Goal: Task Accomplishment & Management: Complete application form

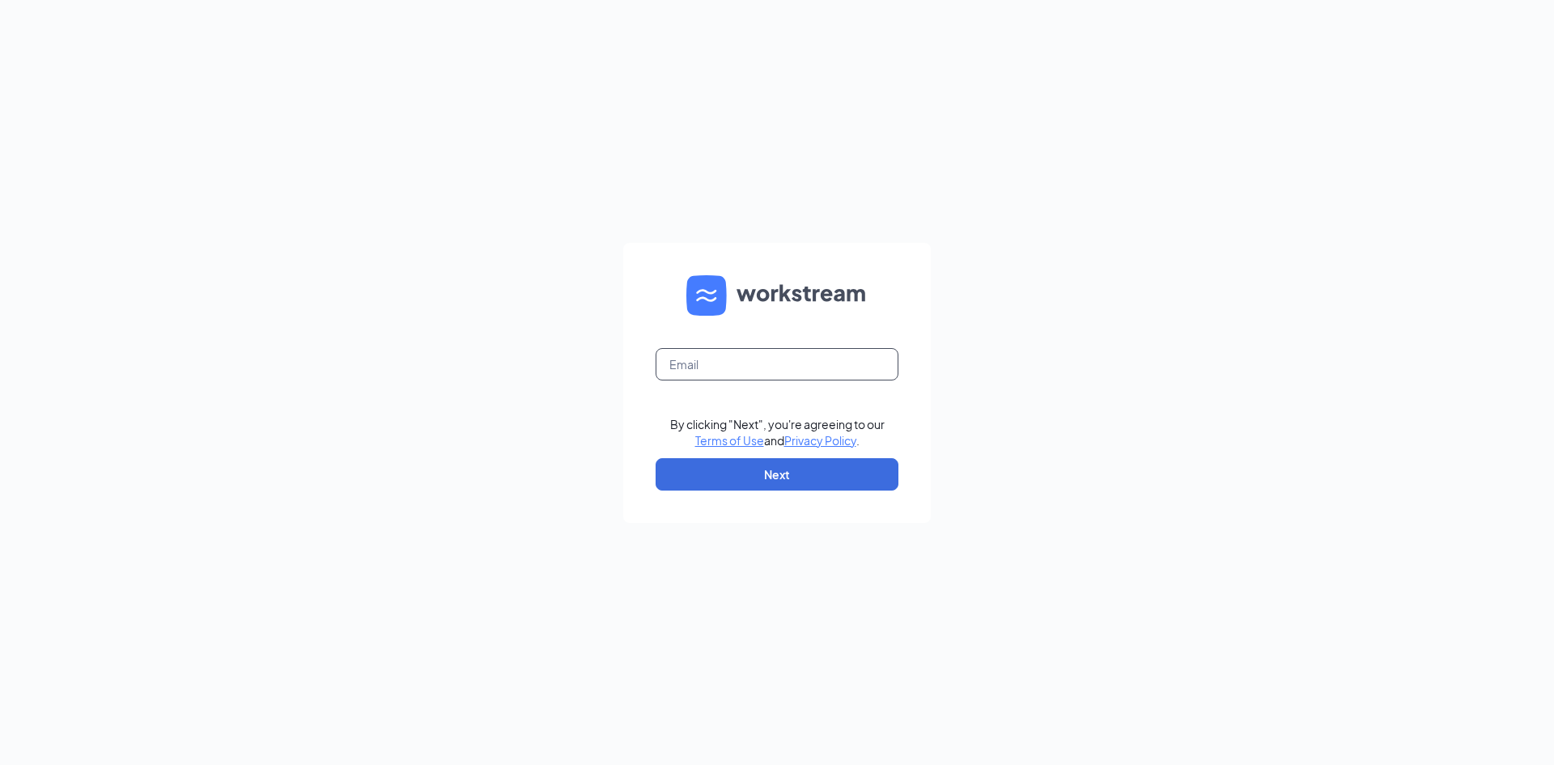
click at [751, 365] on input "text" at bounding box center [777, 364] width 243 height 32
type input "[PERSON_NAME][EMAIL_ADDRESS][DOMAIN_NAME]"
click at [771, 503] on form "[PERSON_NAME][EMAIL_ADDRESS][DOMAIN_NAME] By clicking "Next", you're agreeing t…" at bounding box center [777, 383] width 308 height 280
click at [783, 488] on button "Next" at bounding box center [777, 474] width 243 height 32
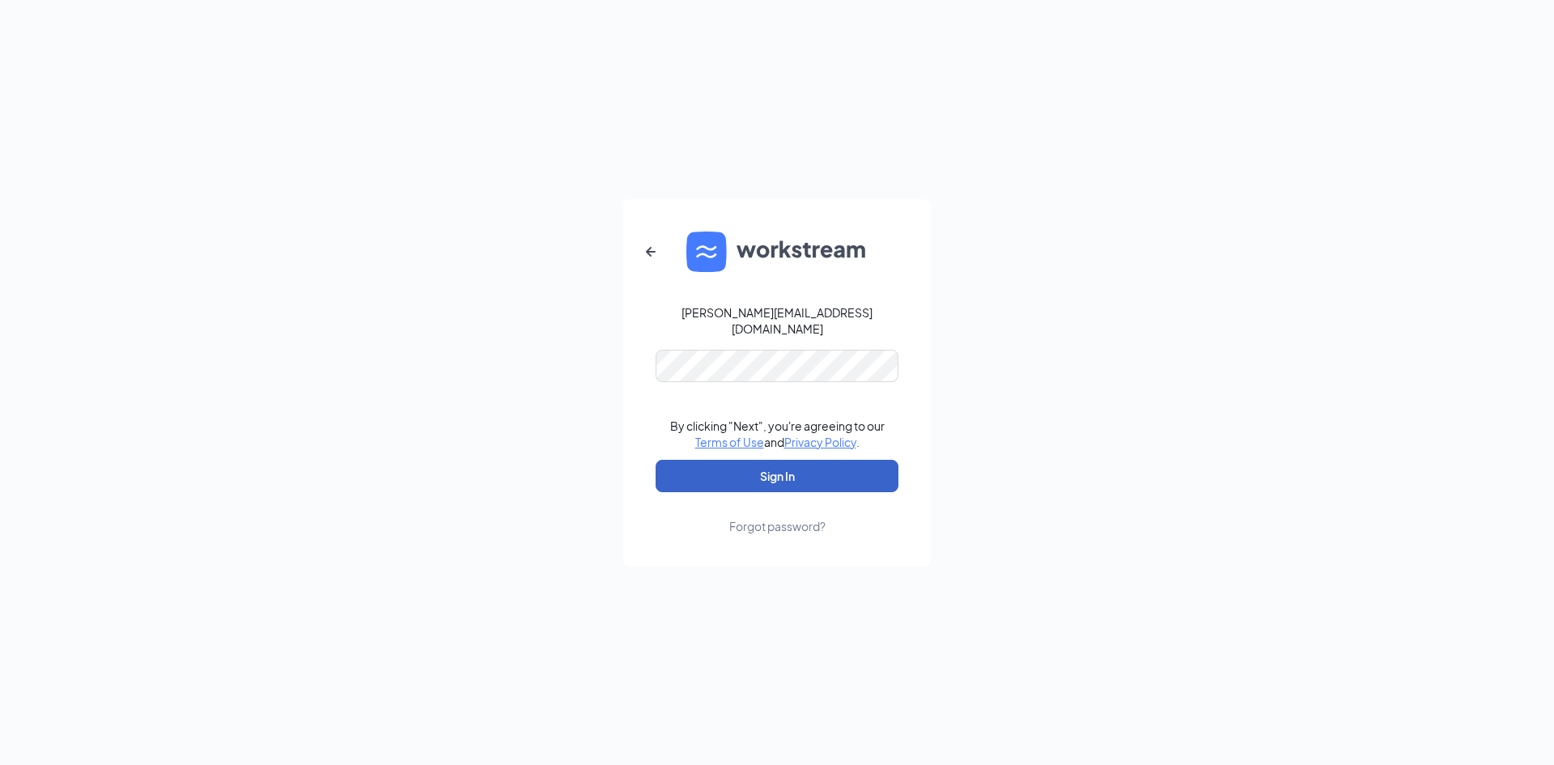
drag, startPoint x: 776, startPoint y: 384, endPoint x: 801, endPoint y: 469, distance: 87.8
click at [801, 469] on button "Sign In" at bounding box center [777, 476] width 243 height 32
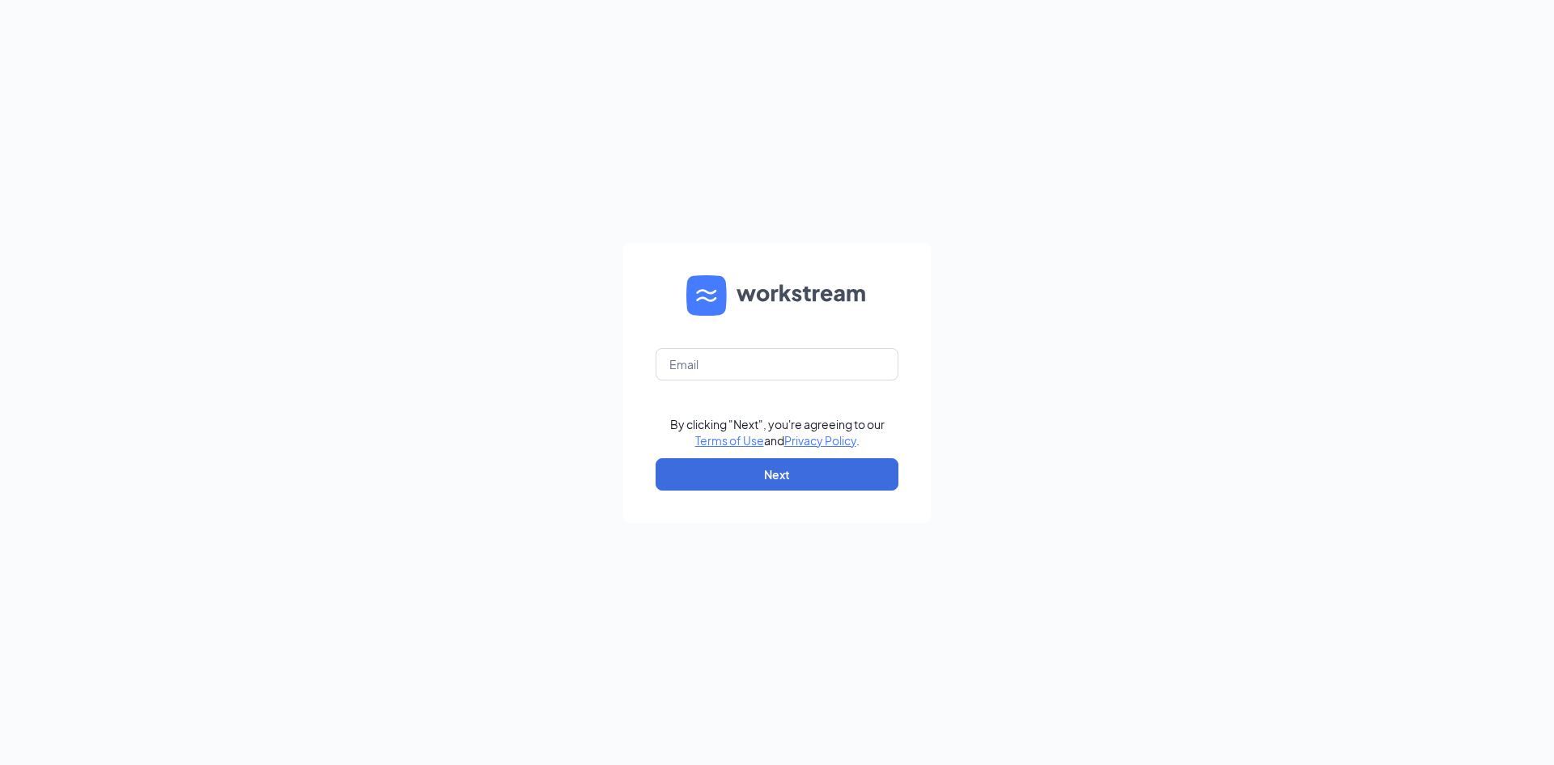
click at [725, 391] on form "By clicking "Next", you're agreeing to our Terms of Use and Privacy Policy . Ne…" at bounding box center [777, 383] width 308 height 280
click at [740, 374] on input "text" at bounding box center [777, 364] width 243 height 32
